Goal: Entertainment & Leisure: Consume media (video, audio)

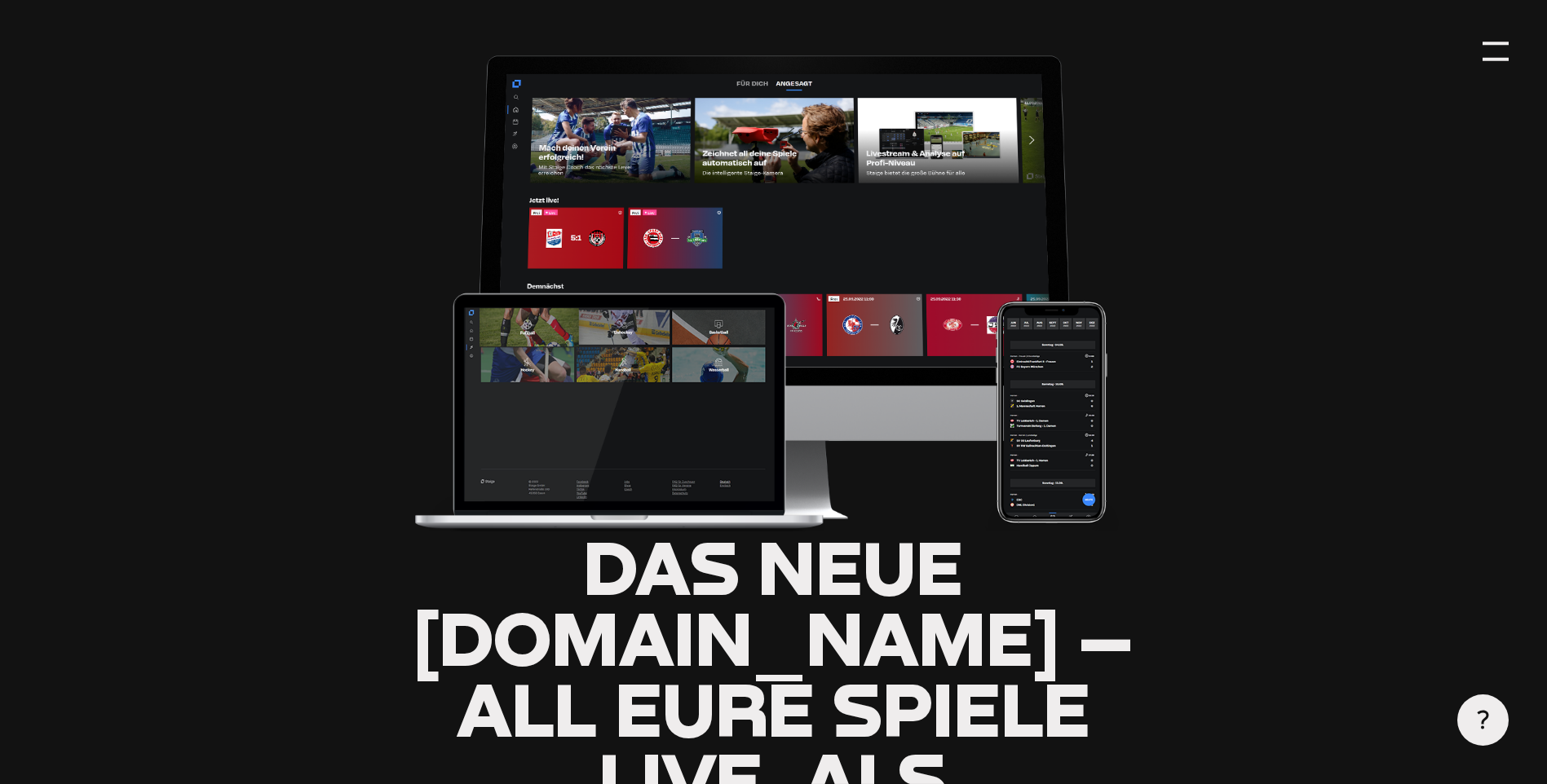
type input "0.8"
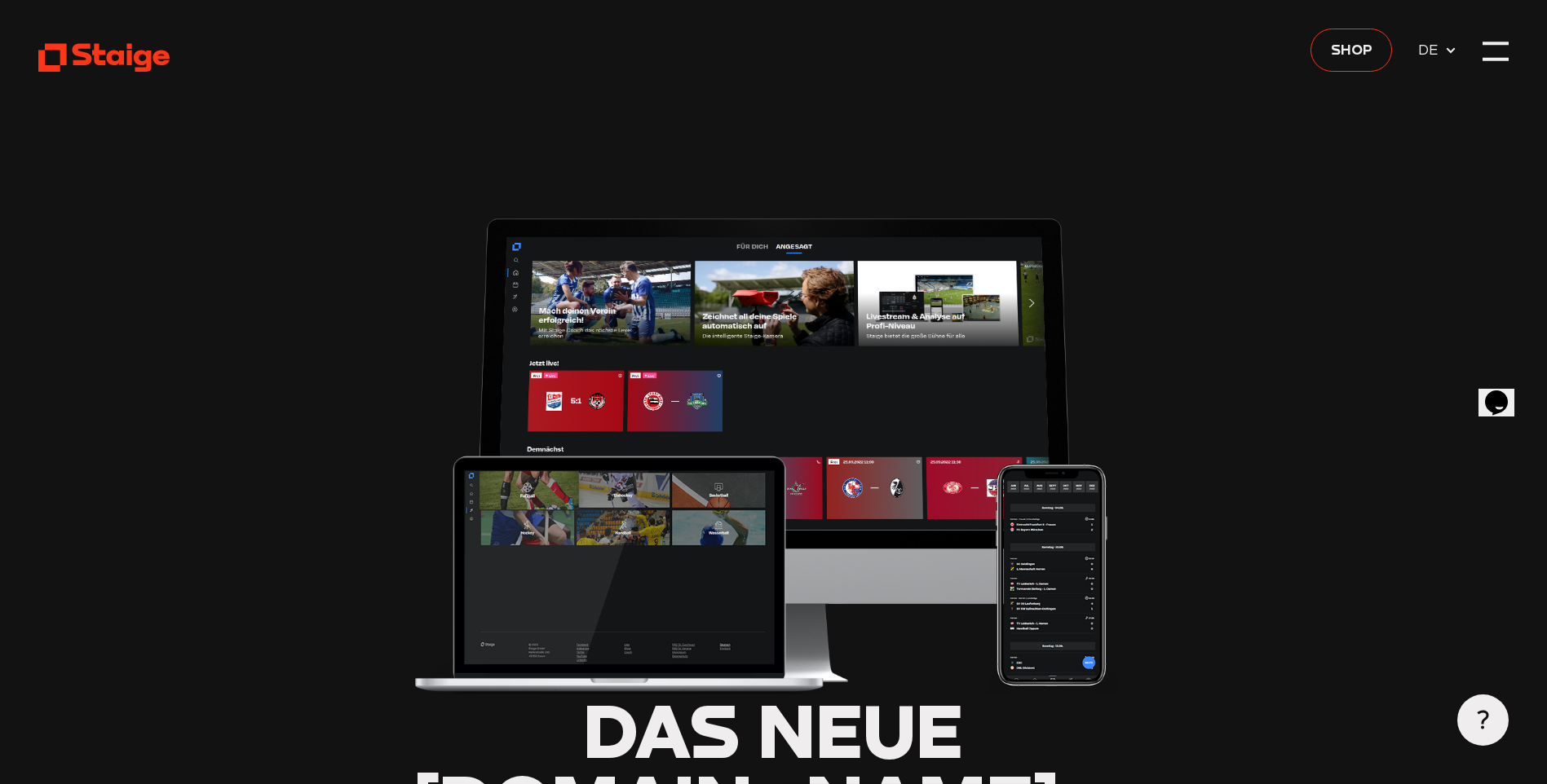
click at [135, 72] on use at bounding box center [104, 59] width 132 height 29
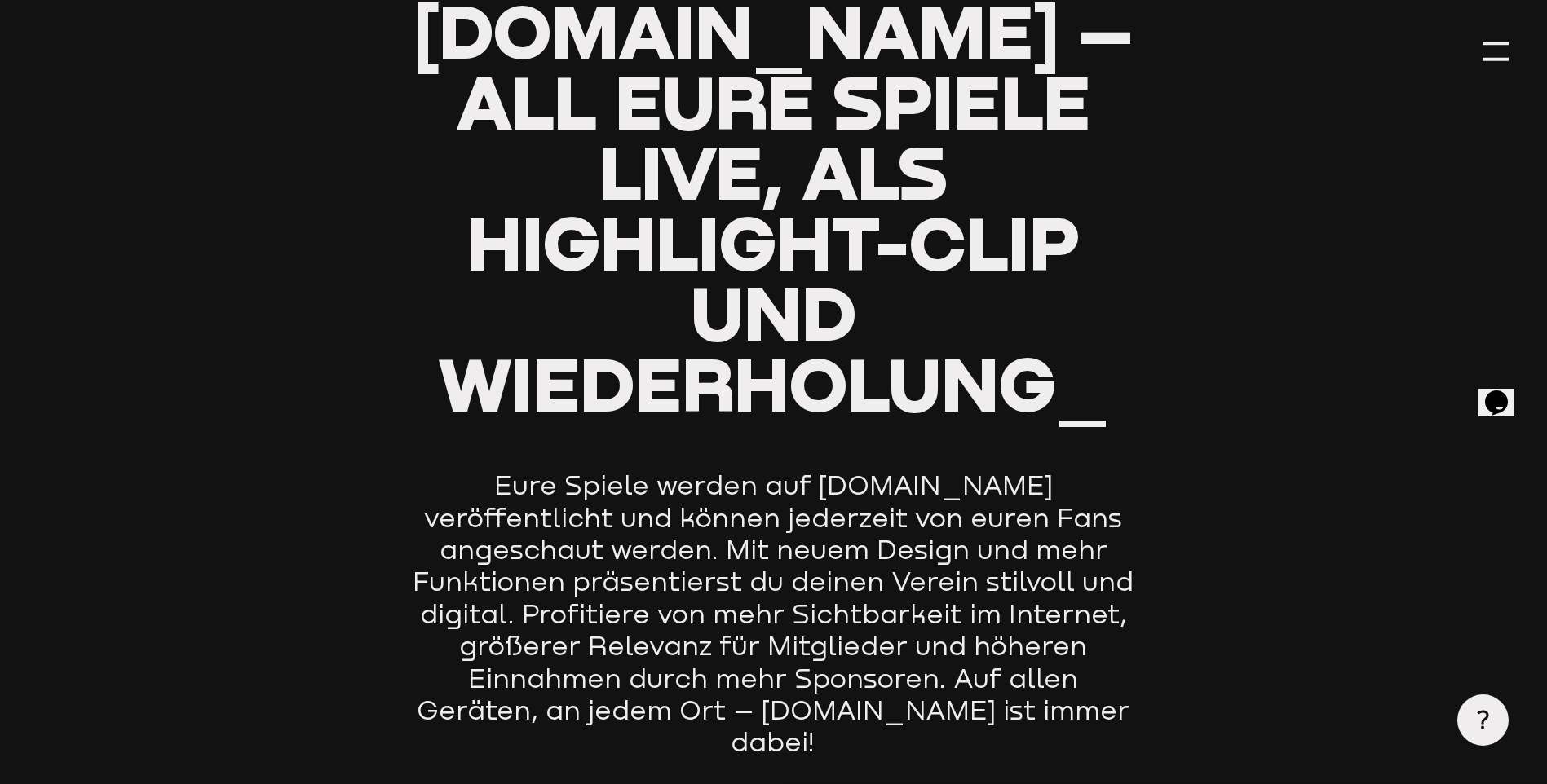
scroll to position [738, 0]
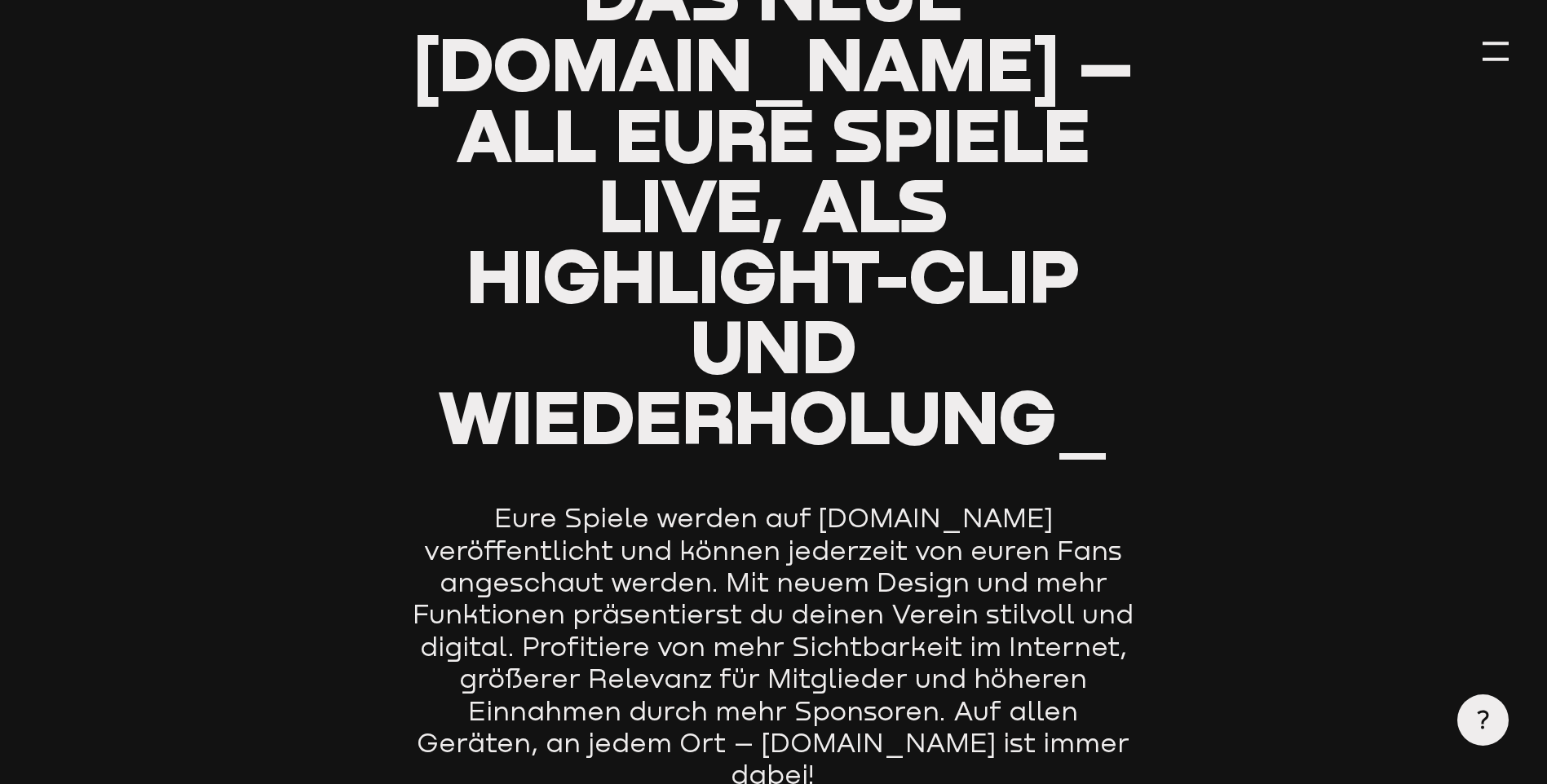
type input "0.8"
click at [1499, 65] on header "Das neue [DOMAIN_NAME] – all eure Spiele live, als Highlight-Clip und Wiederhol…" at bounding box center [774, 127] width 1471 height 1730
click at [1497, 55] on div at bounding box center [1496, 51] width 25 height 25
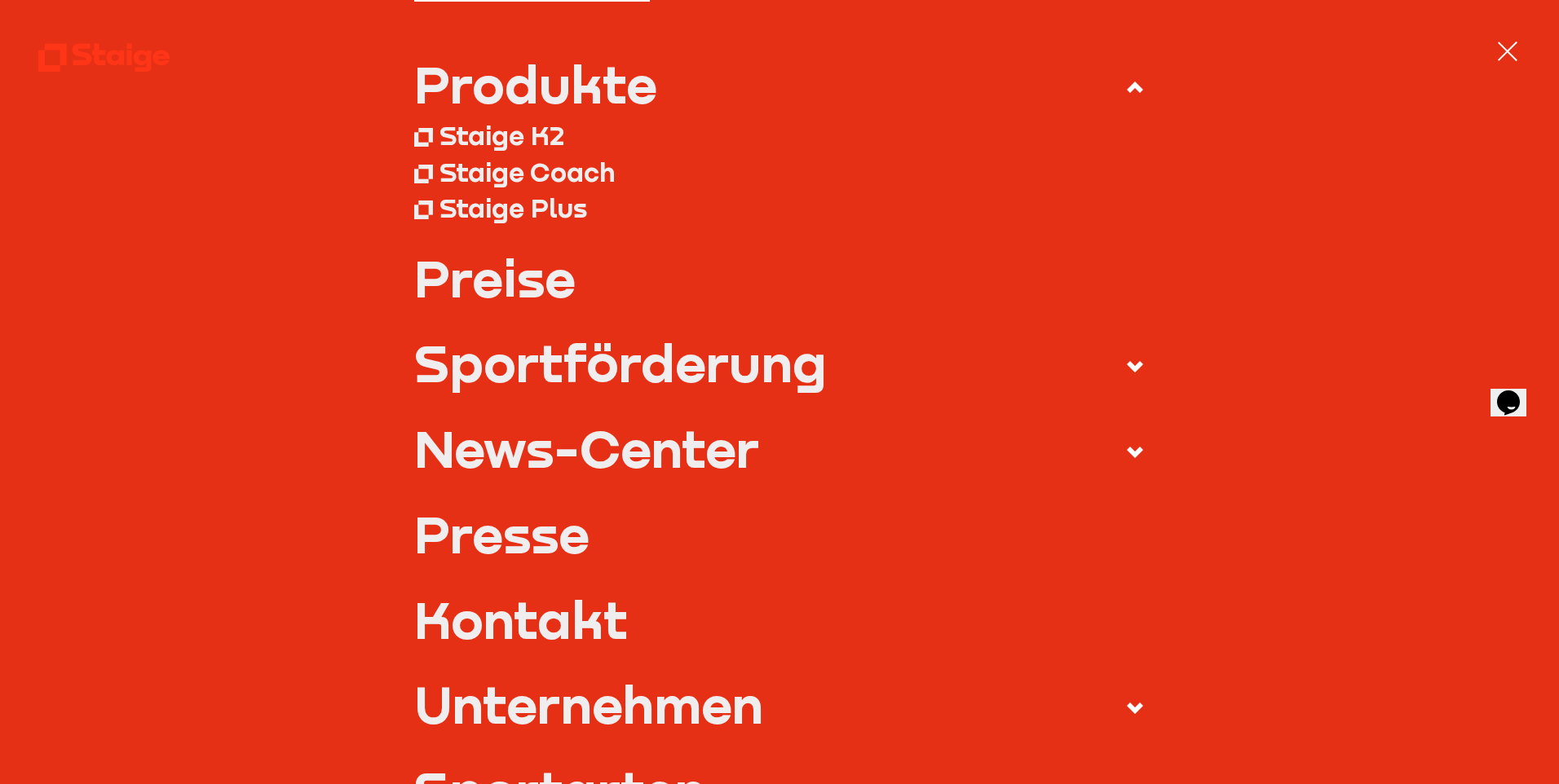
scroll to position [163, 0]
